Goal: Transaction & Acquisition: Purchase product/service

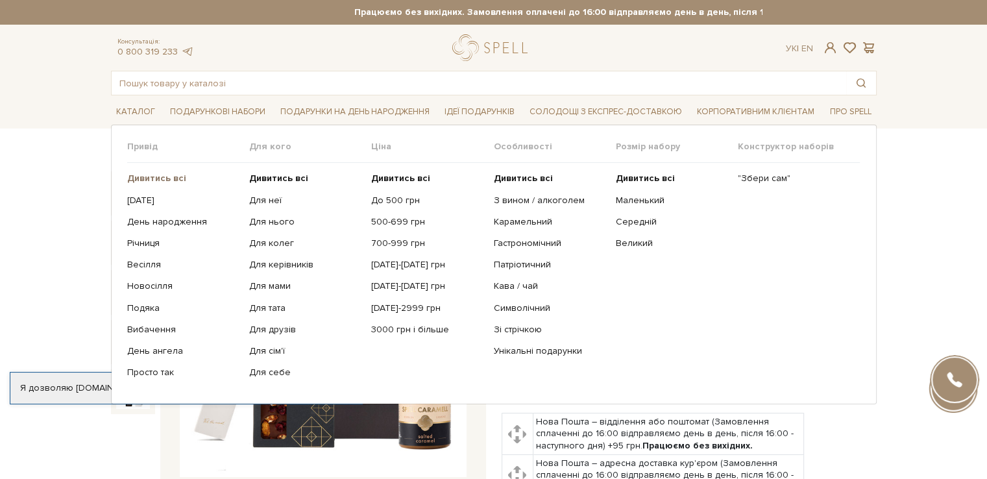
click at [177, 176] on b "Дивитись всі" at bounding box center [156, 178] width 59 height 11
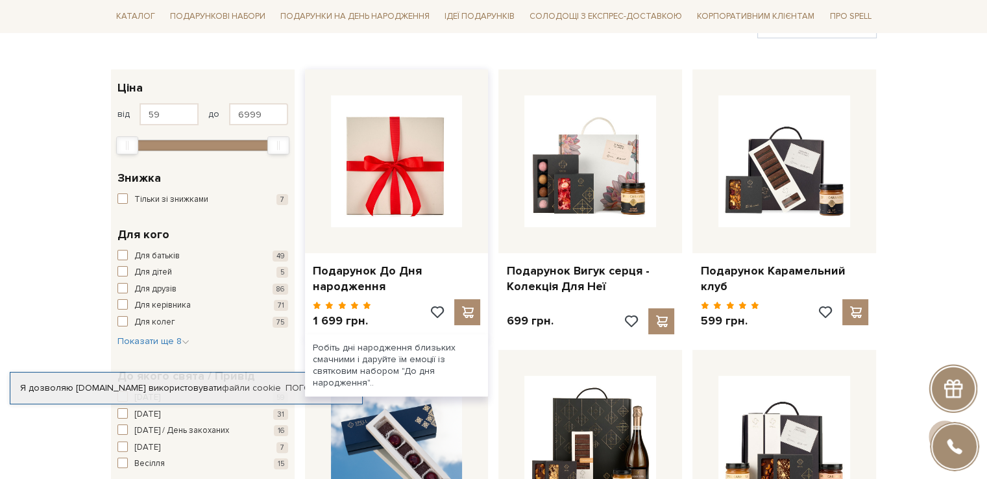
scroll to position [130, 0]
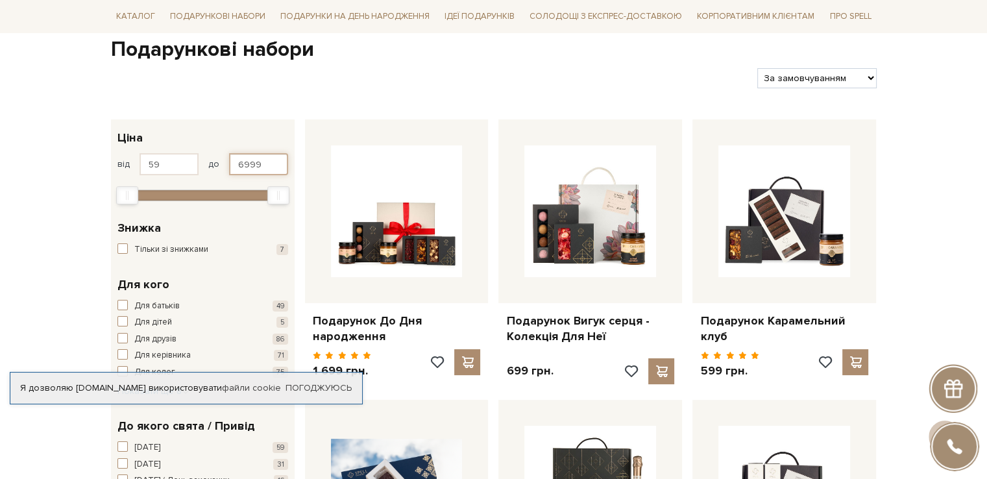
drag, startPoint x: 262, startPoint y: 160, endPoint x: 227, endPoint y: 162, distance: 35.1
click at [227, 162] on div "від 59 до 6999" at bounding box center [202, 164] width 171 height 22
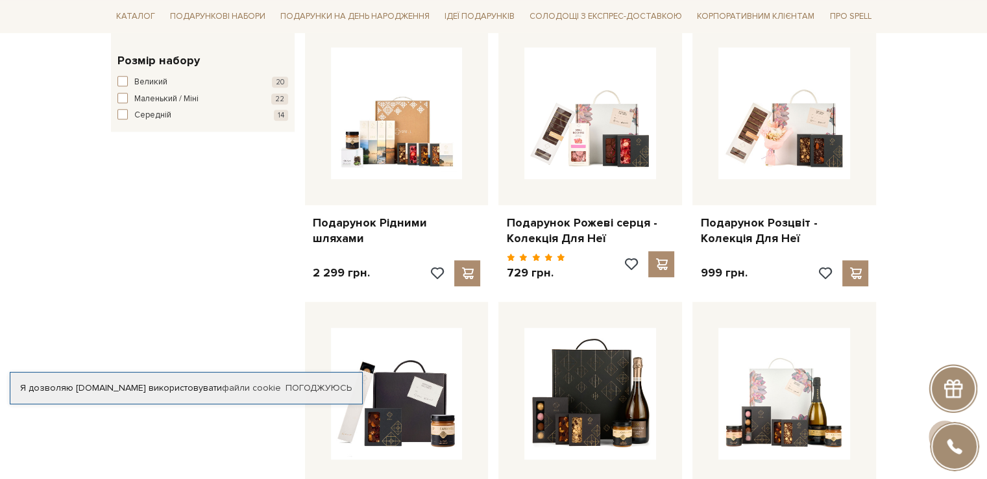
type input "500"
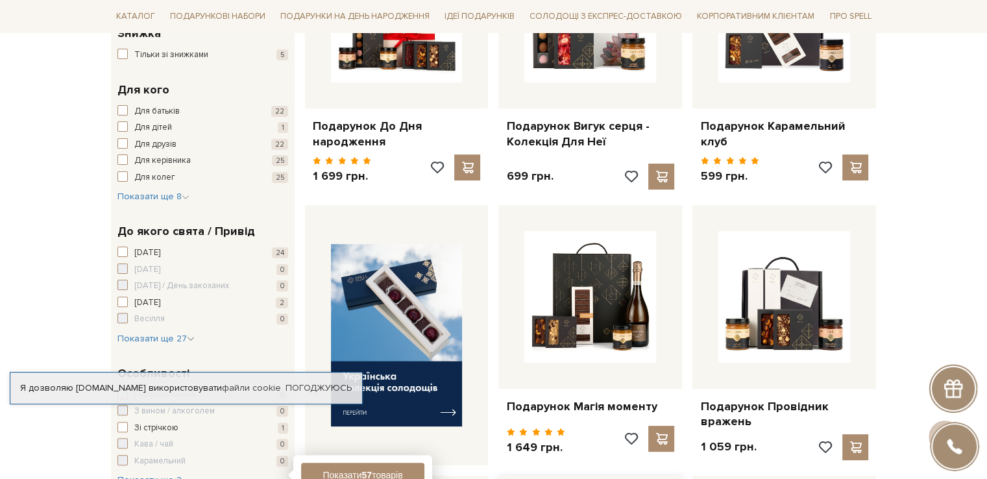
scroll to position [65, 0]
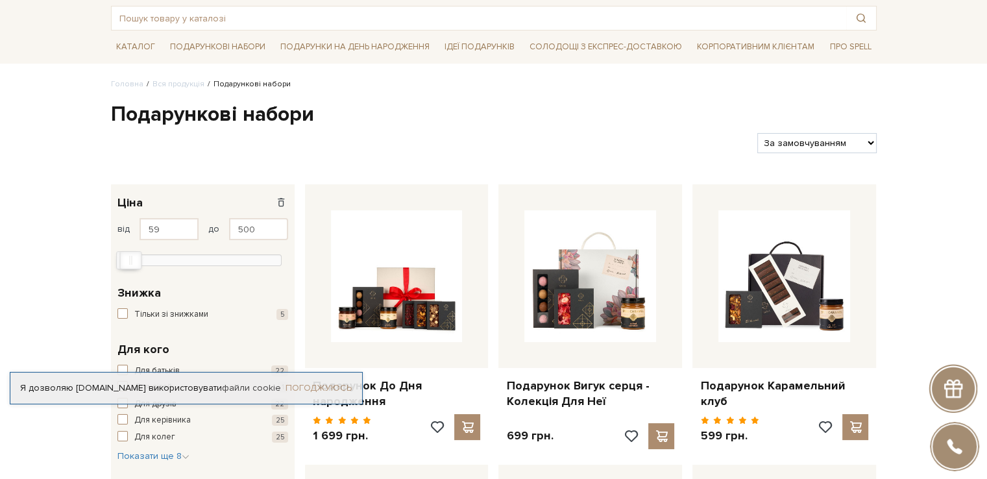
click at [308, 382] on link "Погоджуюсь" at bounding box center [319, 388] width 66 height 12
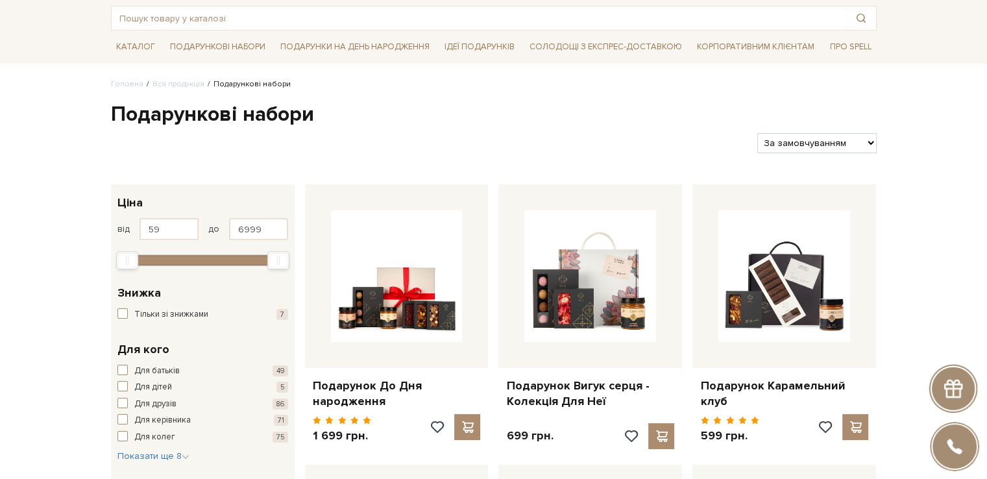
click at [812, 143] on select "За замовчуванням За Ціною (зростання) За Ціною (зменшення) Новинки За популярні…" at bounding box center [816, 143] width 119 height 20
select select "https://spellchocolate.com/our-productions/podarunkovi-box/?sort=p.price&order=…"
click at [757, 133] on select "За замовчуванням За Ціною (зростання) За Ціною (зменшення) Новинки За популярні…" at bounding box center [816, 143] width 119 height 20
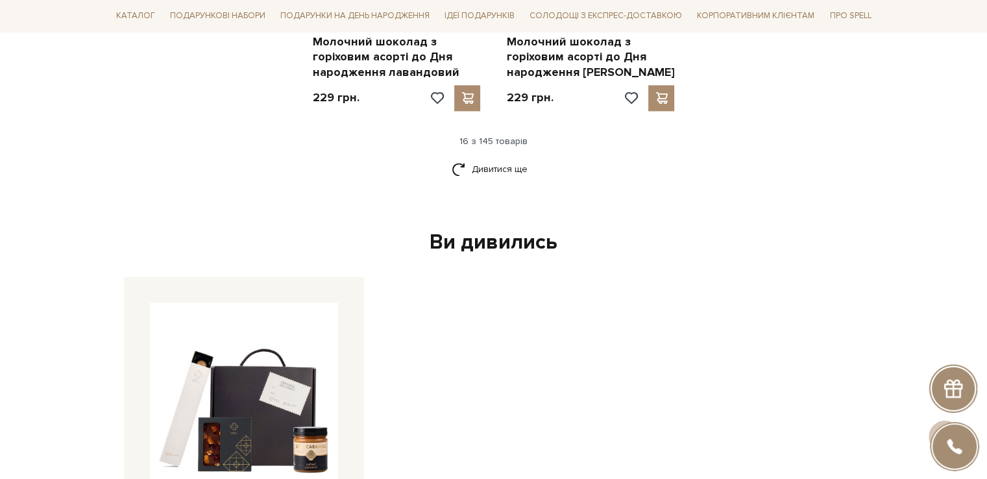
scroll to position [1882, 0]
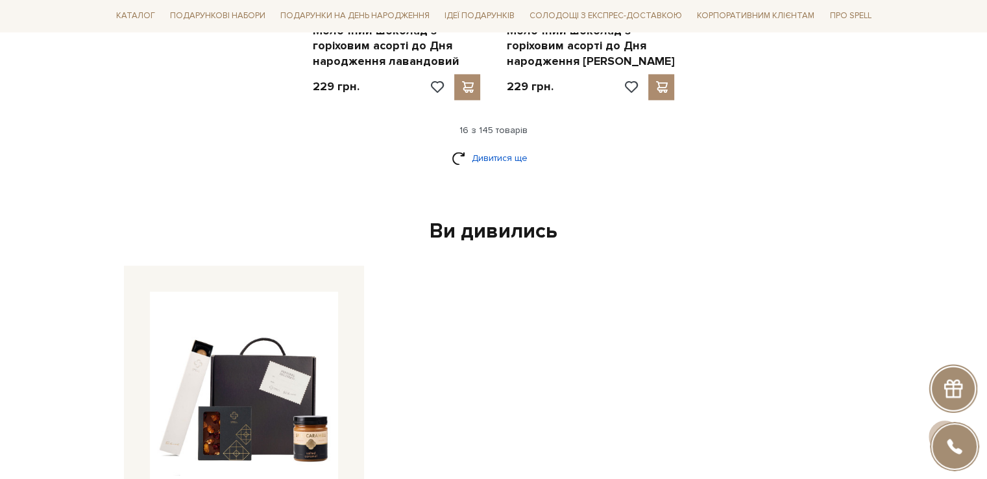
click at [506, 147] on link "Дивитися ще" at bounding box center [494, 158] width 84 height 23
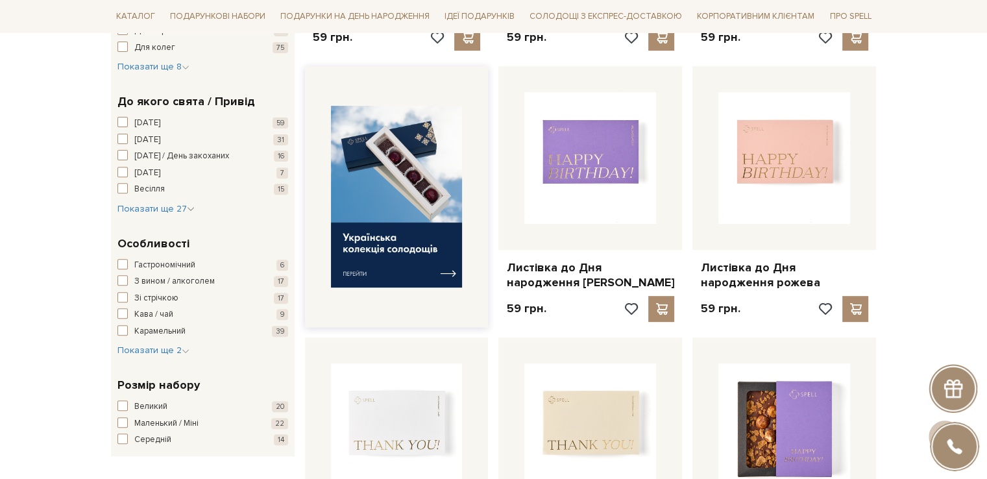
scroll to position [195, 0]
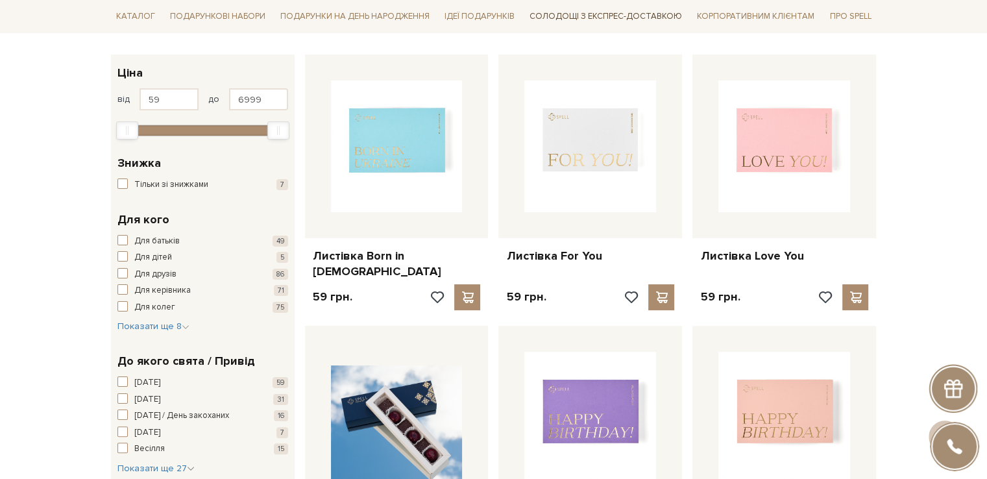
click at [591, 16] on link "Солодощі з експрес-доставкою" at bounding box center [605, 16] width 163 height 22
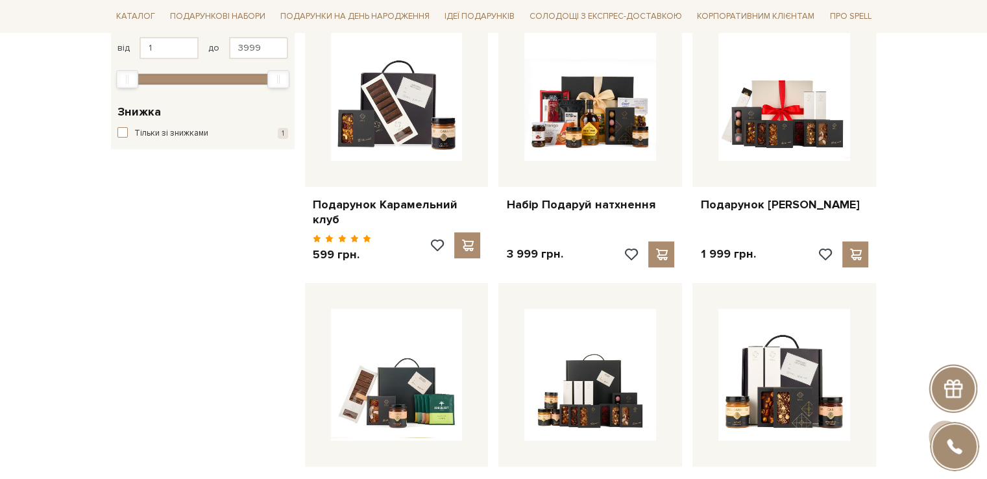
scroll to position [65, 0]
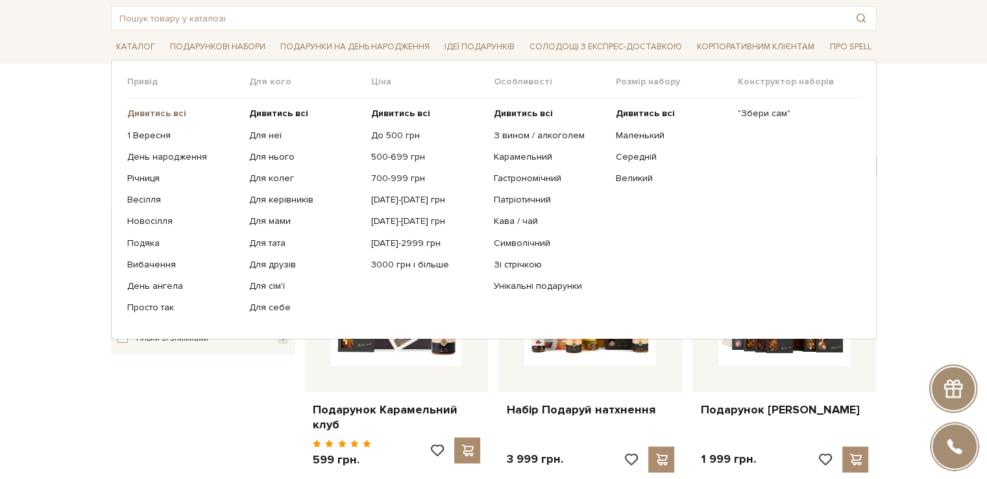
click at [154, 111] on b "Дивитись всі" at bounding box center [156, 113] width 59 height 11
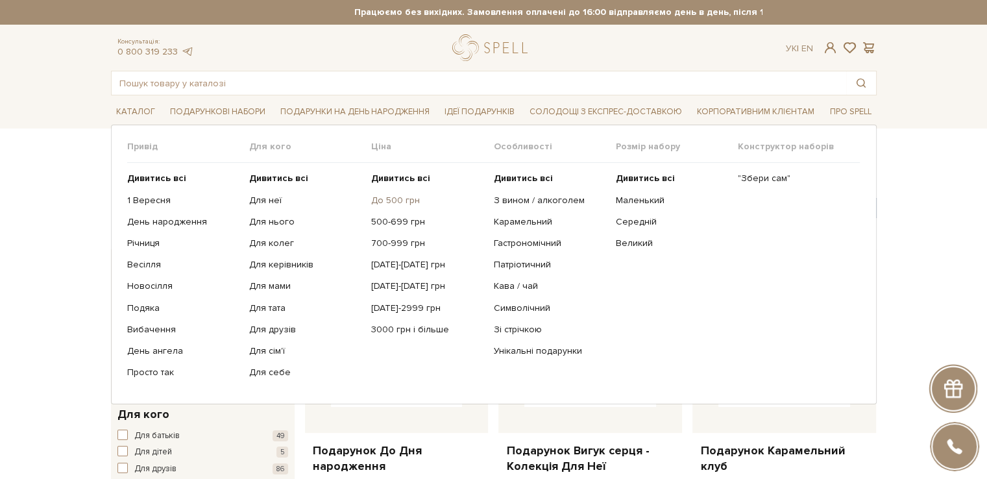
click at [401, 198] on link "До 500 грн" at bounding box center [427, 201] width 112 height 12
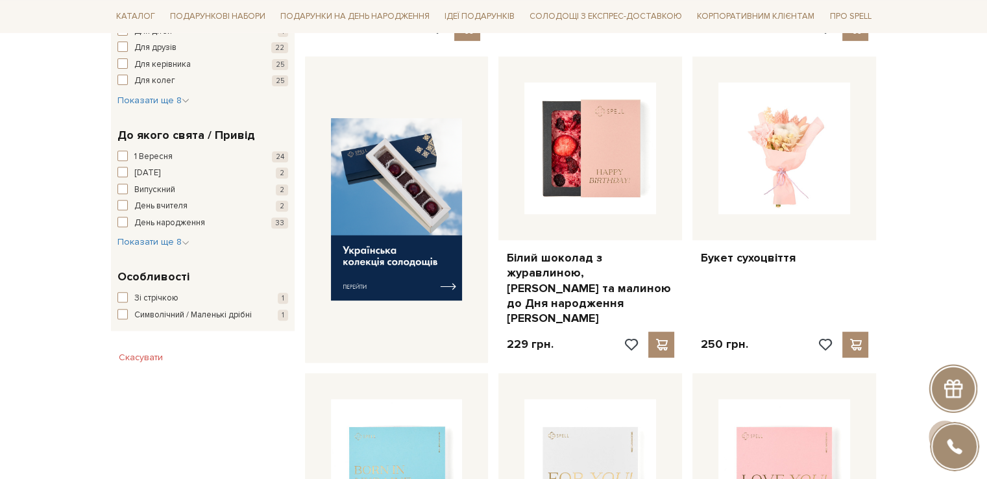
scroll to position [324, 0]
